Goal: Complete application form: Complete application form

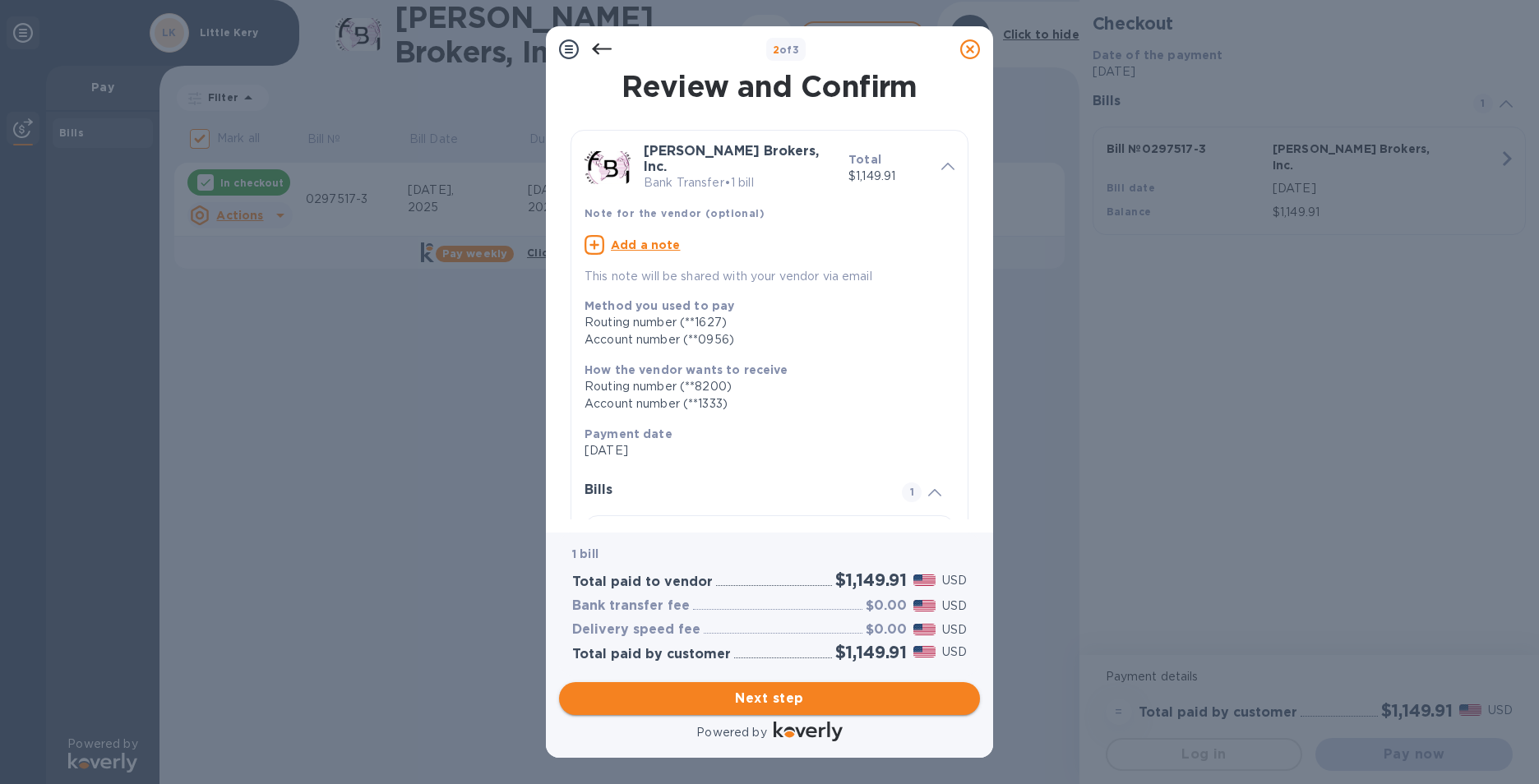
click at [884, 700] on span "Next step" at bounding box center [770, 699] width 395 height 19
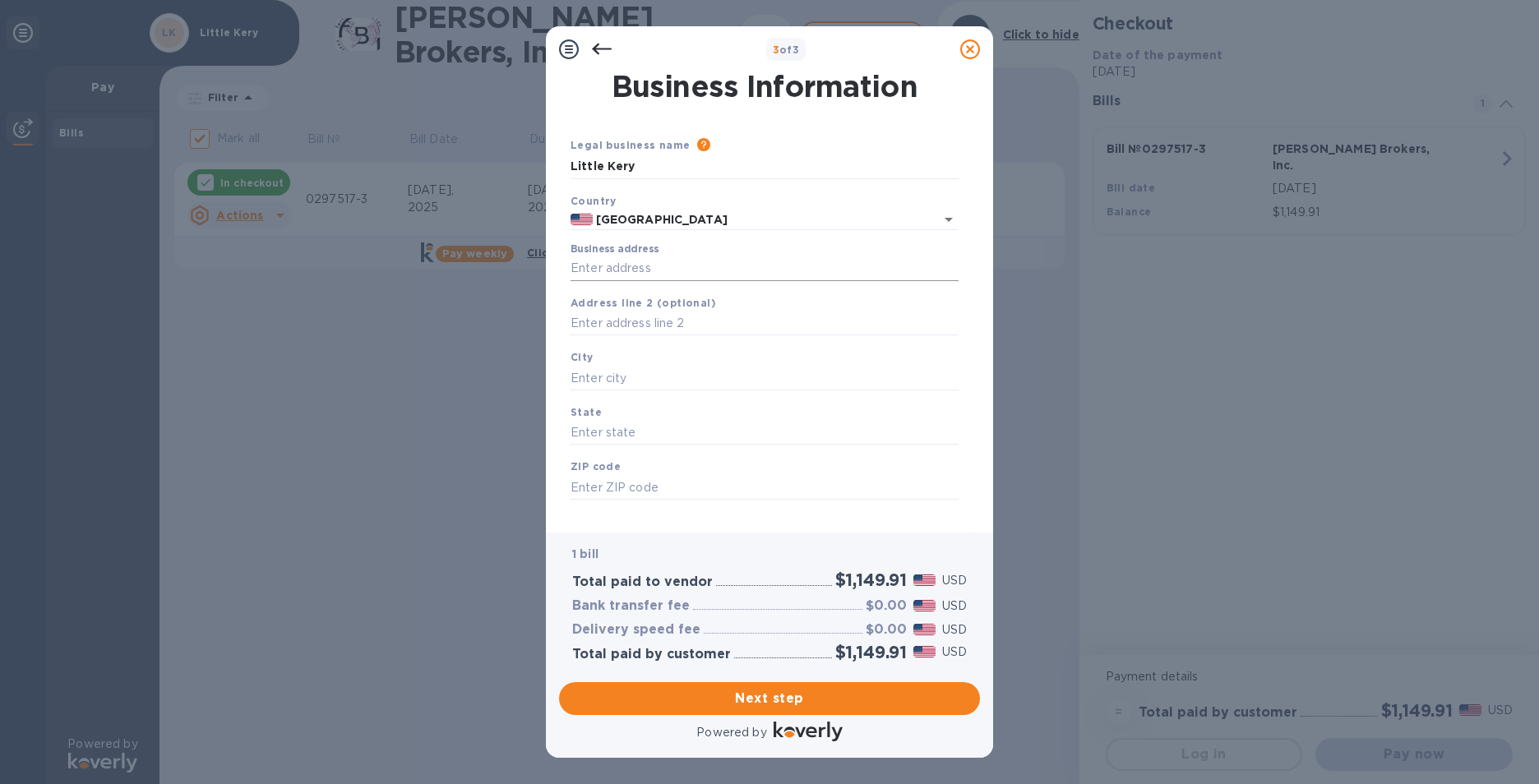
click at [714, 276] on input "Business address" at bounding box center [764, 269] width 388 height 25
type input "[STREET_ADDRESS]"
type input "[GEOGRAPHIC_DATA]"
type input "[US_STATE]"
type input "90015"
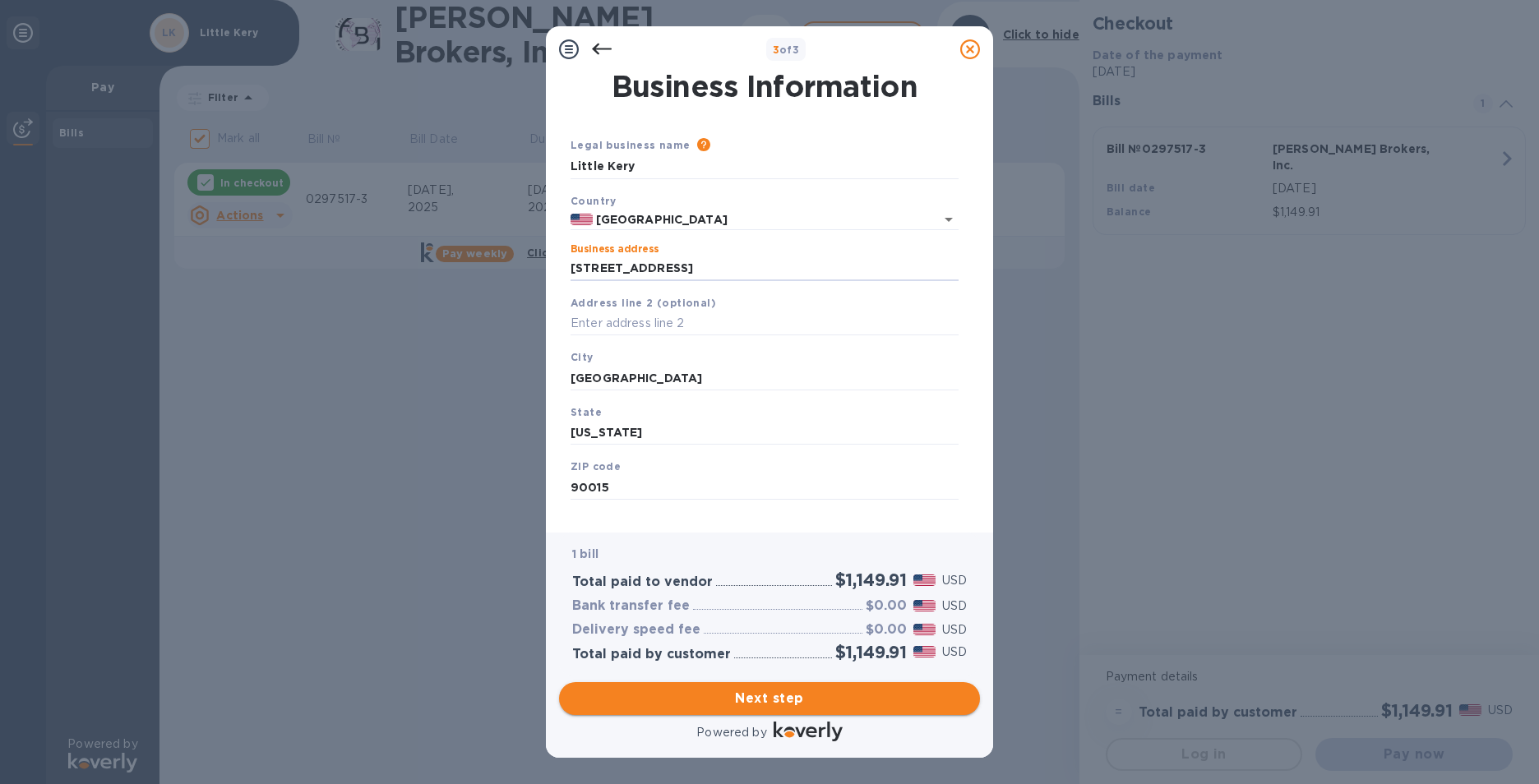
click at [836, 699] on span "Next step" at bounding box center [770, 699] width 395 height 19
click at [798, 372] on input "[GEOGRAPHIC_DATA]" at bounding box center [764, 378] width 388 height 25
type input "L"
type input "[GEOGRAPHIC_DATA]"
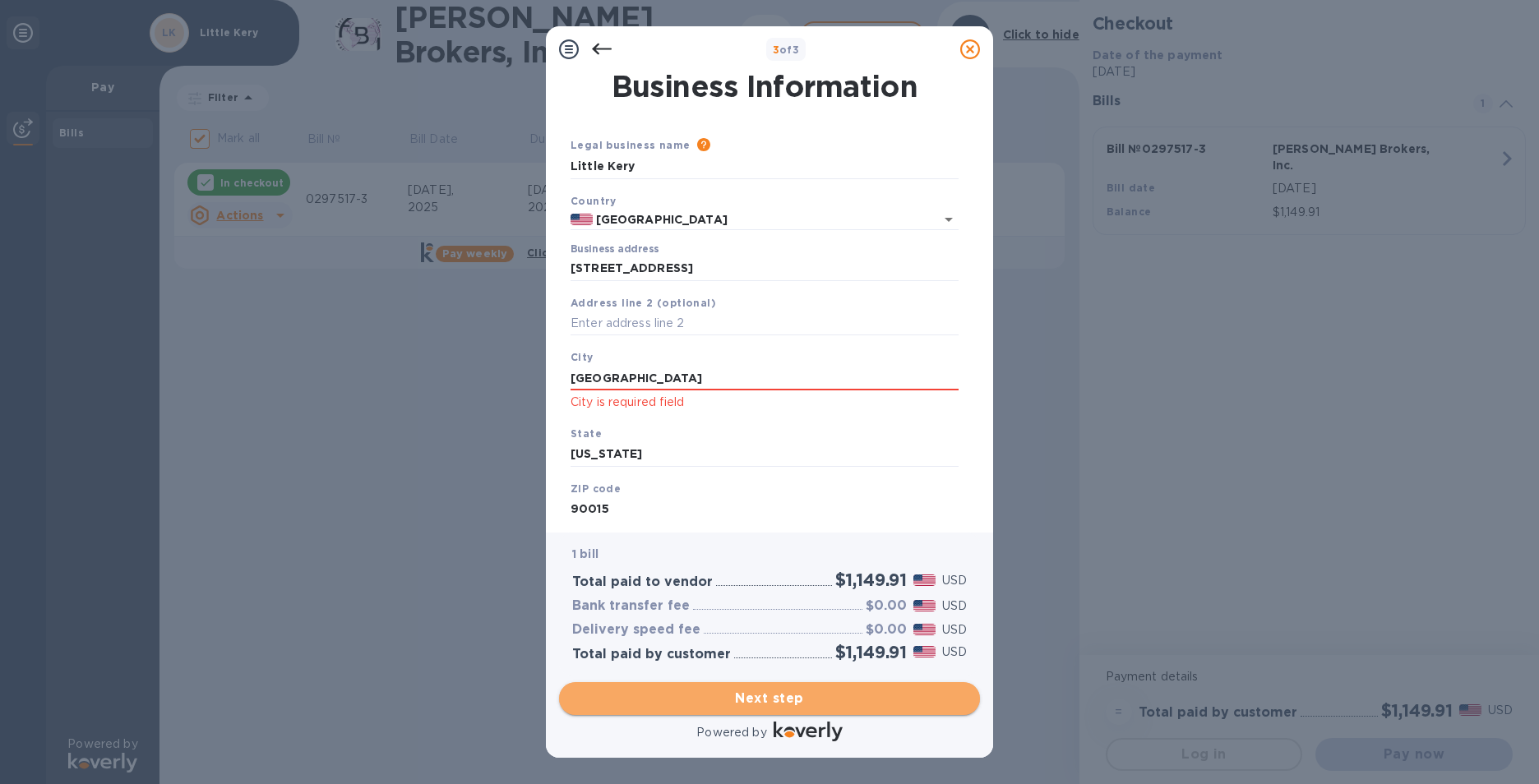
click at [798, 698] on span "Next step" at bounding box center [770, 699] width 395 height 19
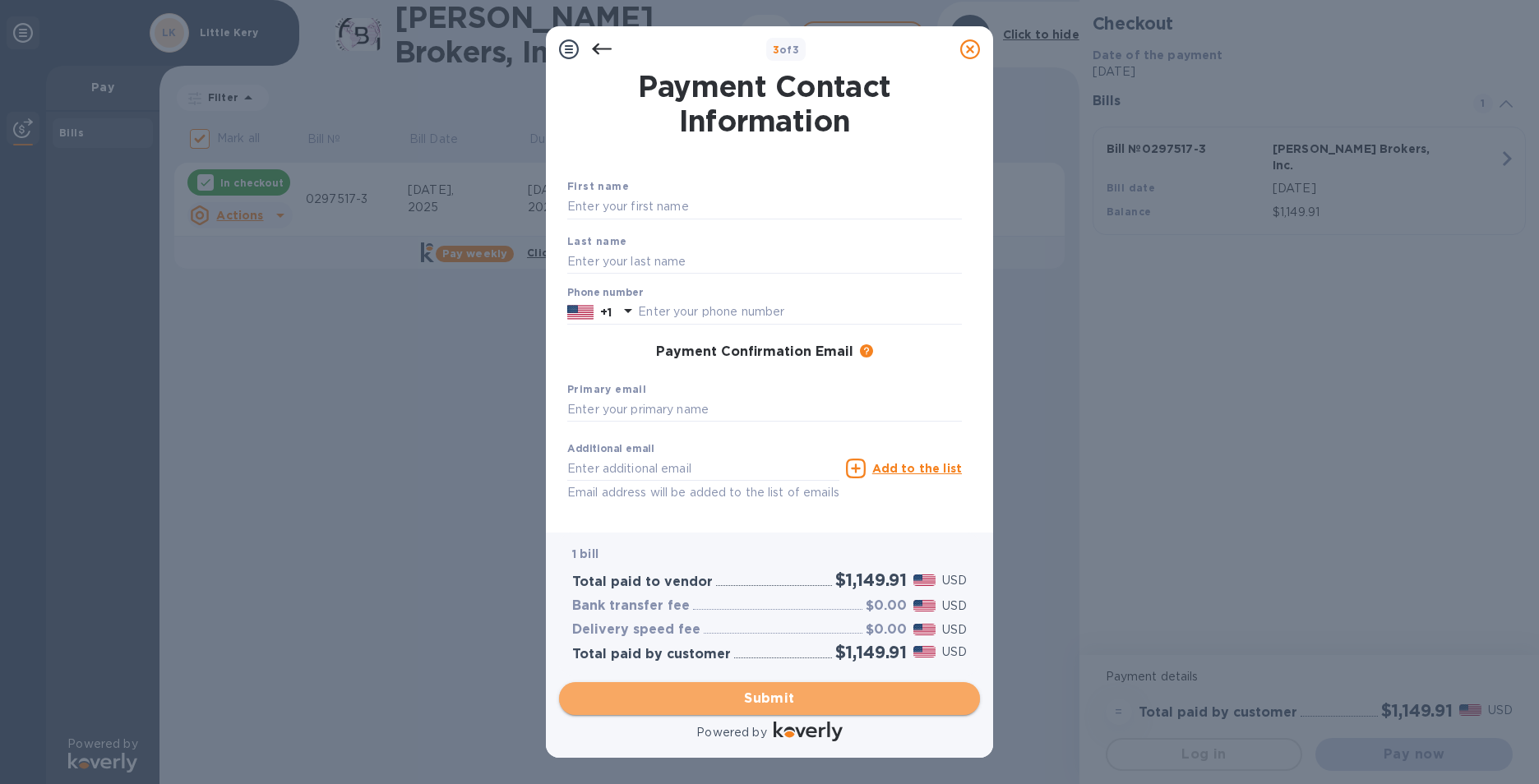
click at [796, 690] on span "Submit" at bounding box center [770, 699] width 395 height 19
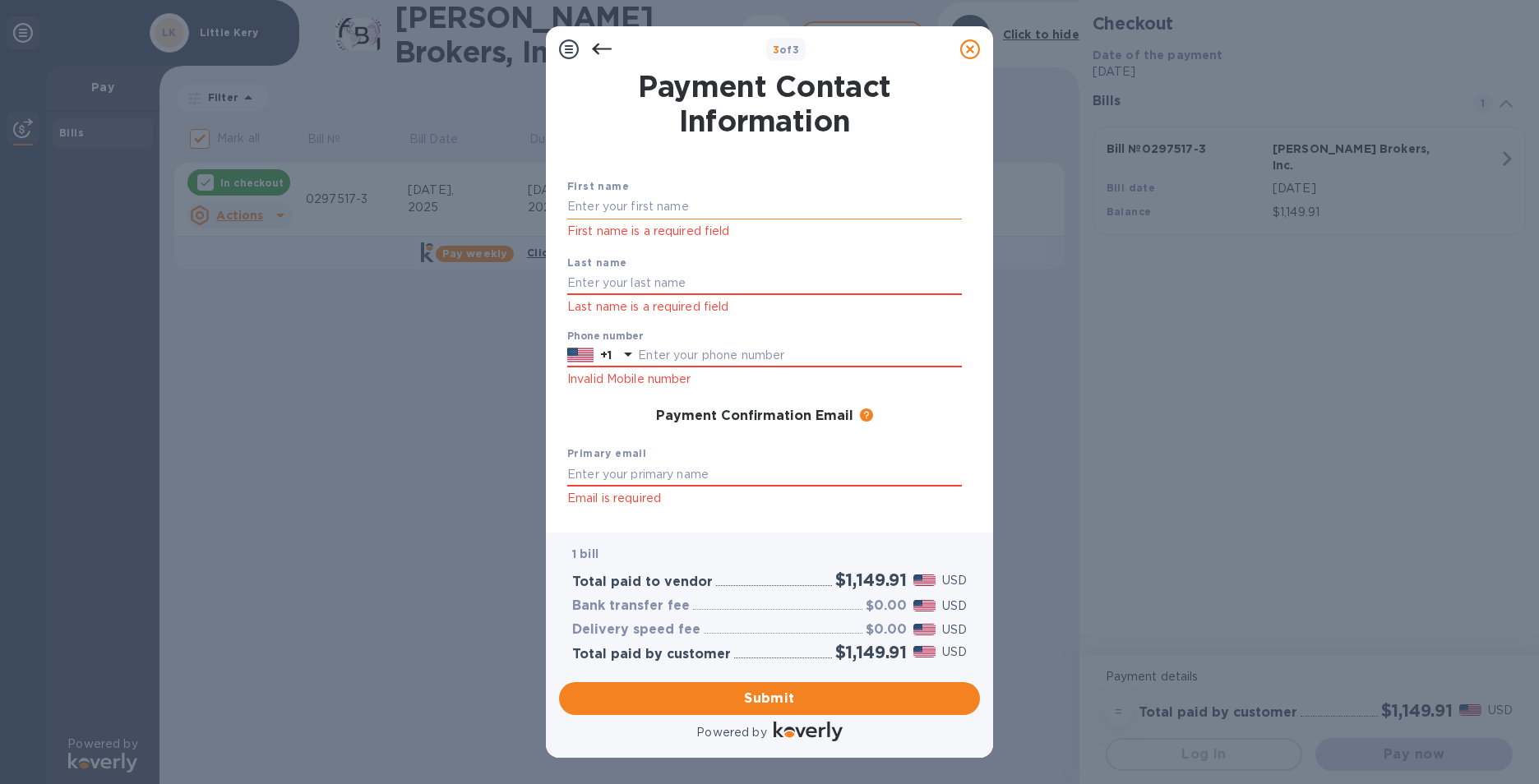
click at [685, 196] on input "text" at bounding box center [765, 207] width 395 height 25
type input "[PERSON_NAME]"
type input "5626444163"
type input "[EMAIL_ADDRESS][DOMAIN_NAME]"
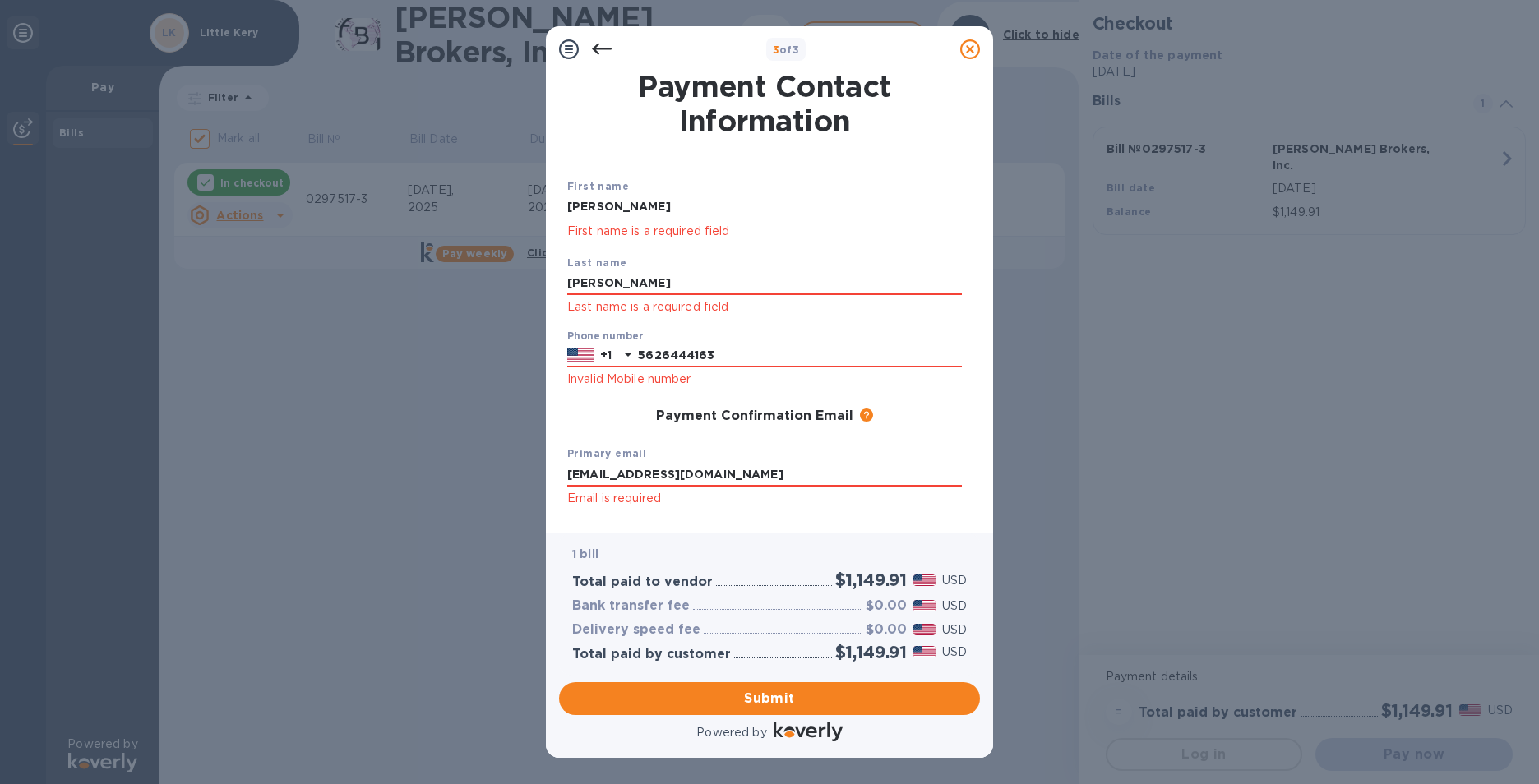
type input "[EMAIL_ADDRESS][DOMAIN_NAME]"
click at [755, 361] on input "5626444163" at bounding box center [799, 356] width 323 height 25
type input "5"
type input "5626444163"
click at [742, 695] on span "Submit" at bounding box center [770, 699] width 395 height 19
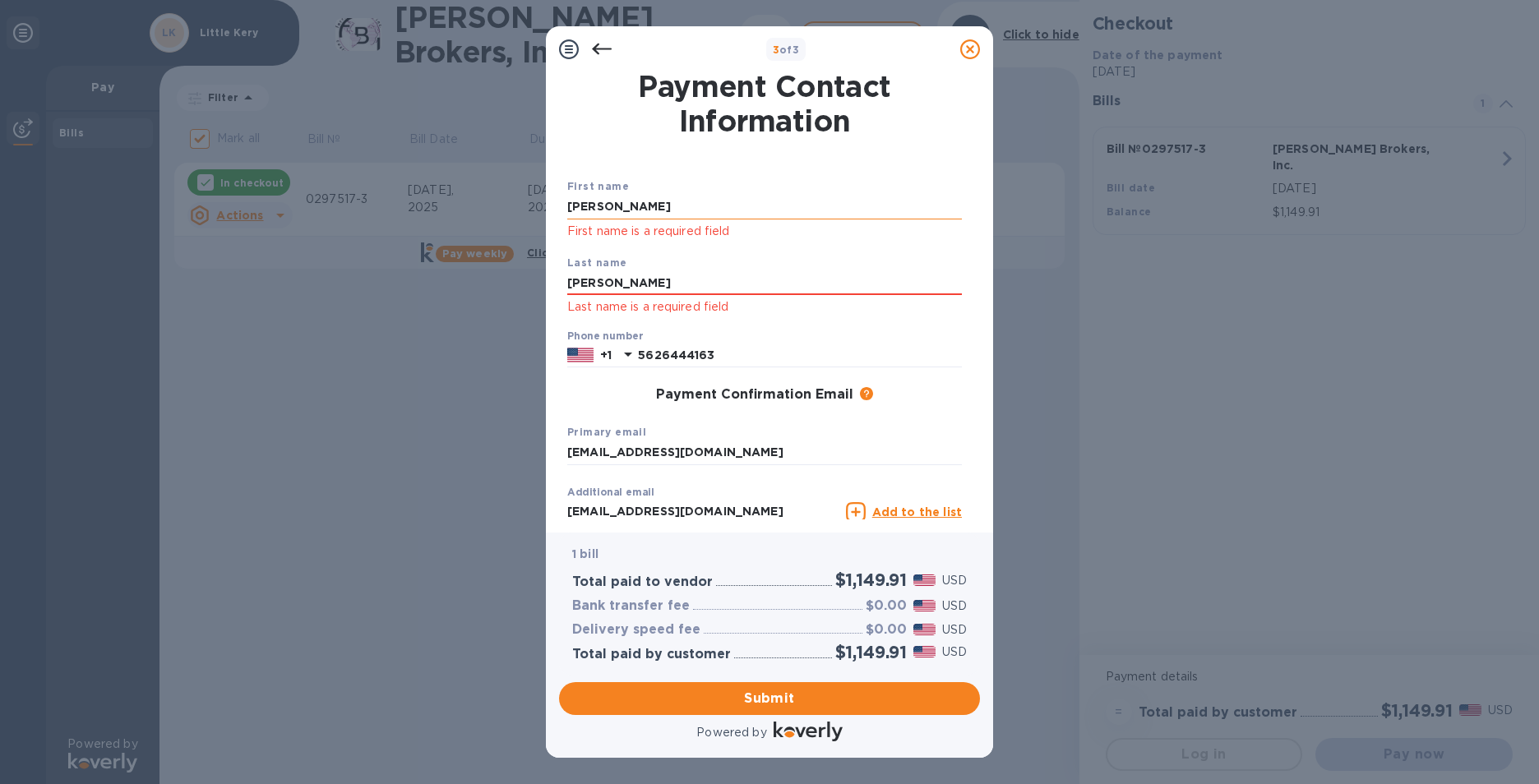
click at [661, 210] on input "[PERSON_NAME]" at bounding box center [765, 207] width 395 height 25
type input "E"
type input "[PERSON_NAME]"
click at [642, 271] on input "[PERSON_NAME]" at bounding box center [765, 284] width 395 height 25
type input "C"
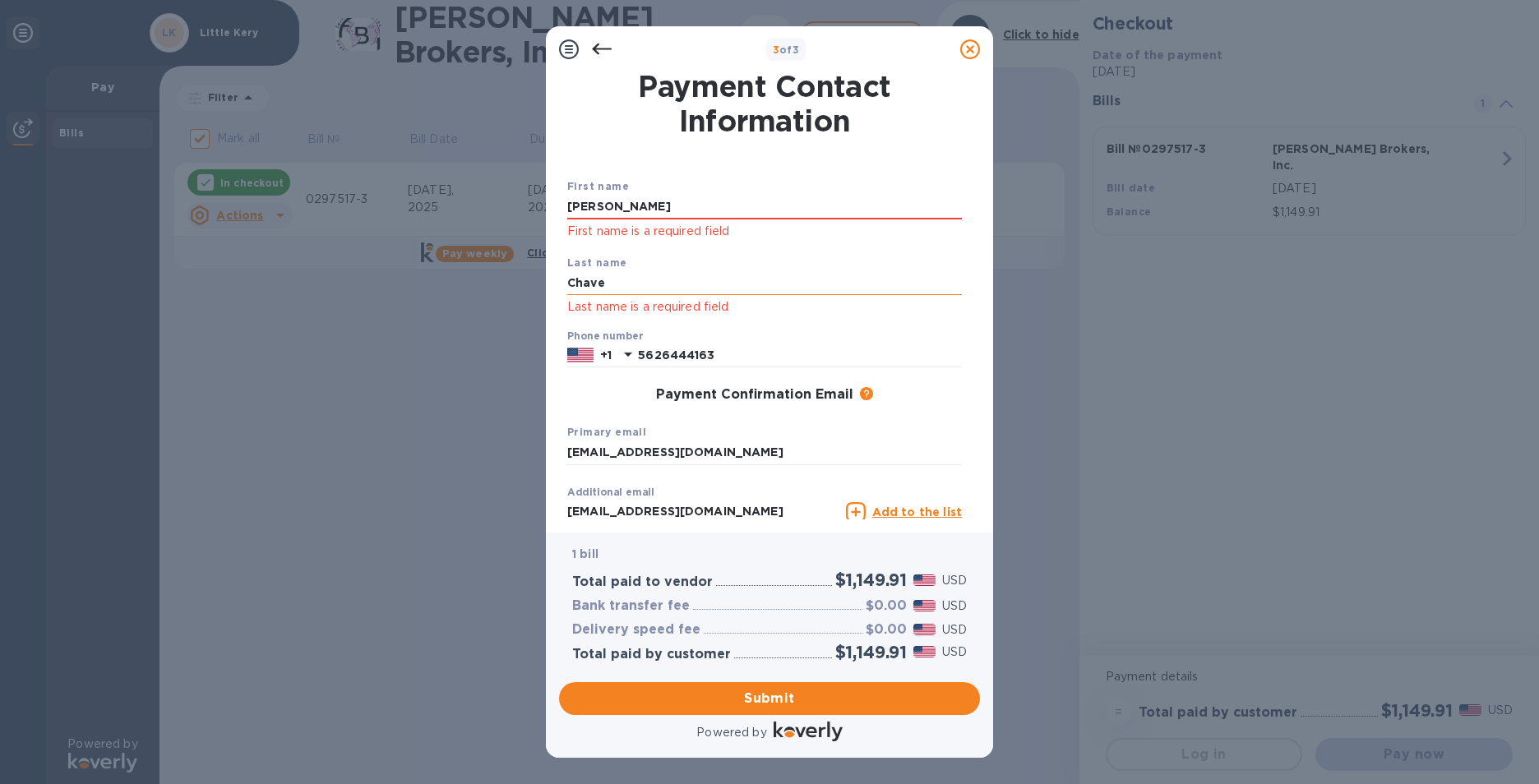
type input "[PERSON_NAME]"
click at [796, 705] on span "Submit" at bounding box center [770, 699] width 395 height 19
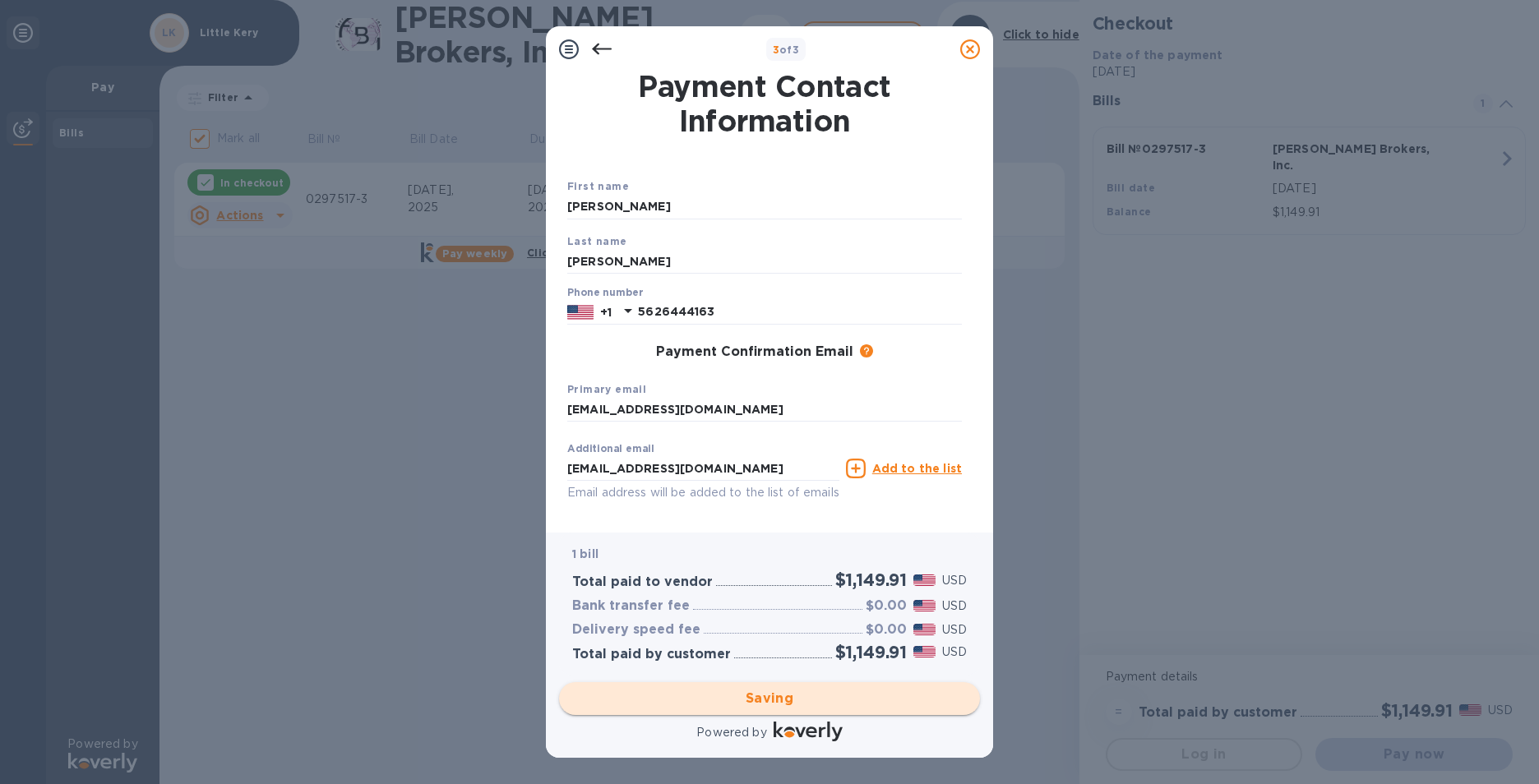
checkbox input "false"
